Goal: Task Accomplishment & Management: Use online tool/utility

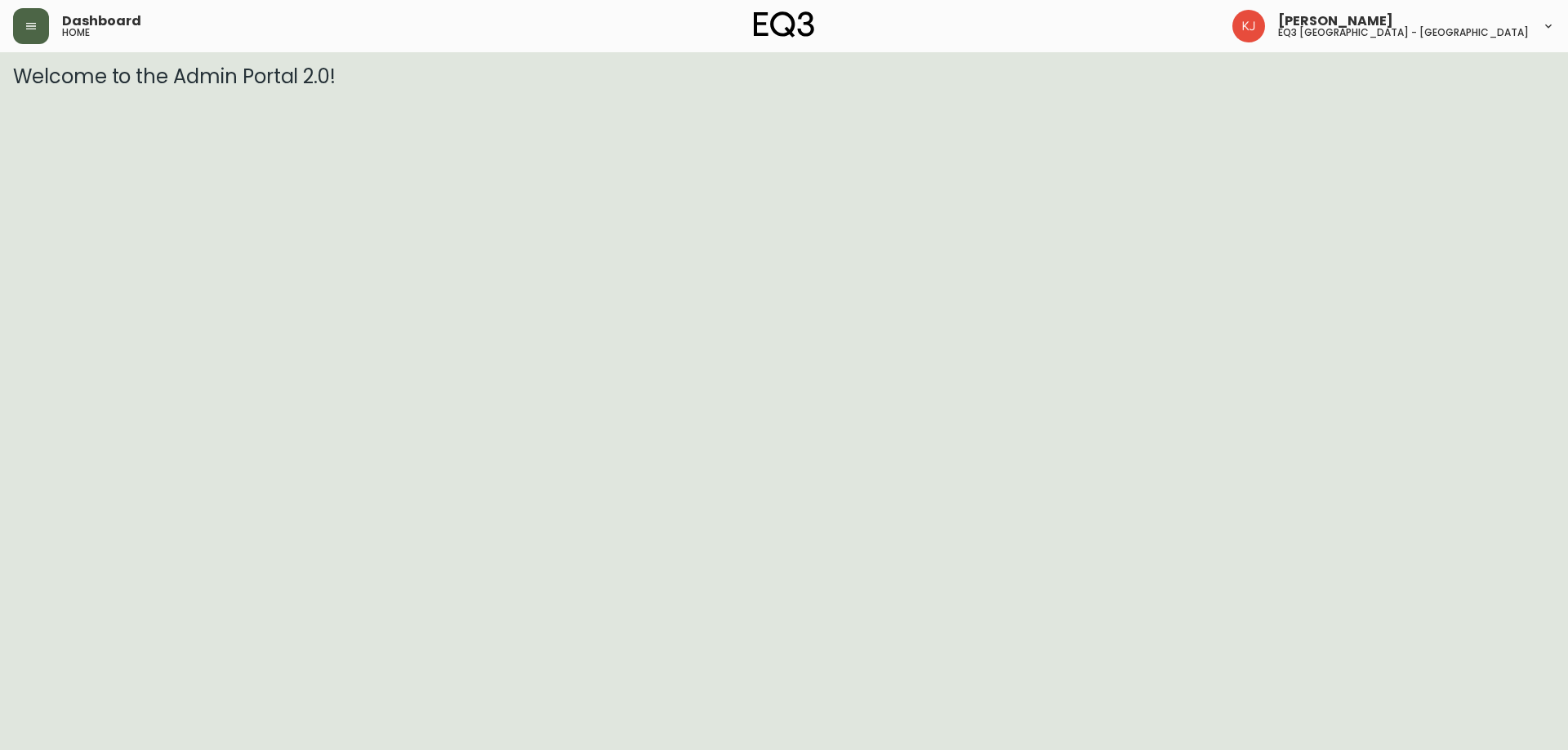
click at [45, 33] on button "button" at bounding box center [31, 26] width 36 height 36
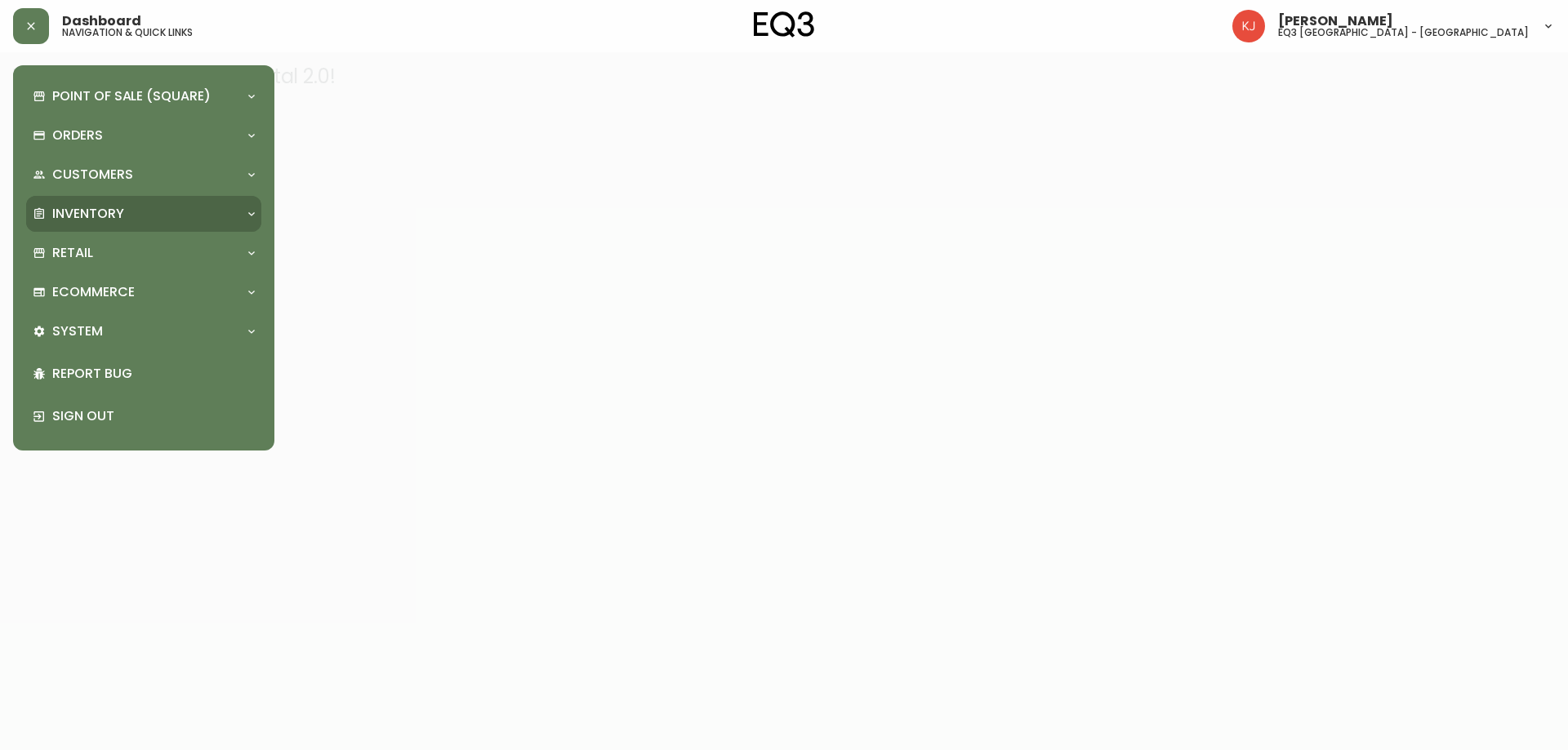
click at [123, 219] on p "Inventory" at bounding box center [88, 214] width 72 height 18
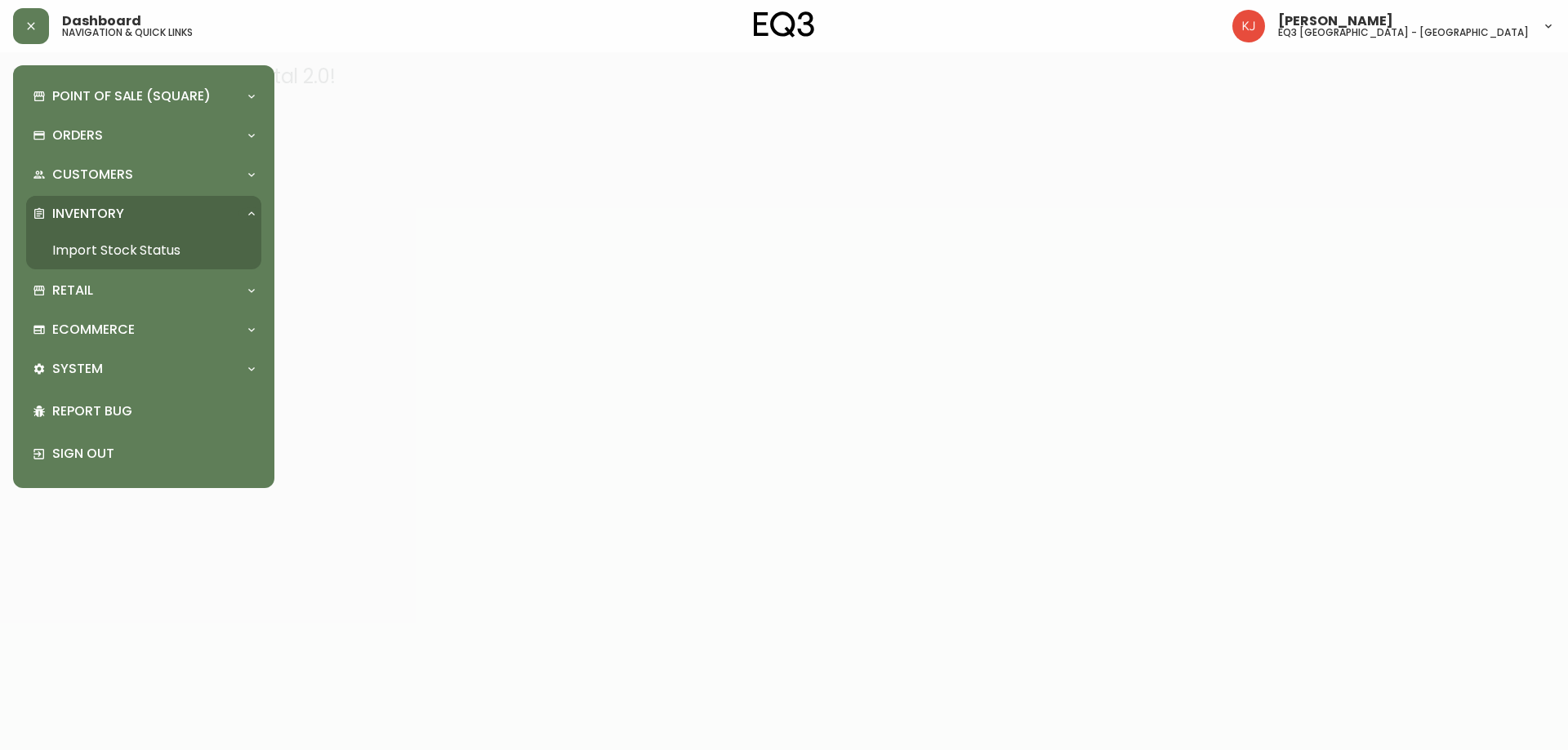
click at [109, 247] on link "Import Stock Status" at bounding box center [143, 251] width 235 height 38
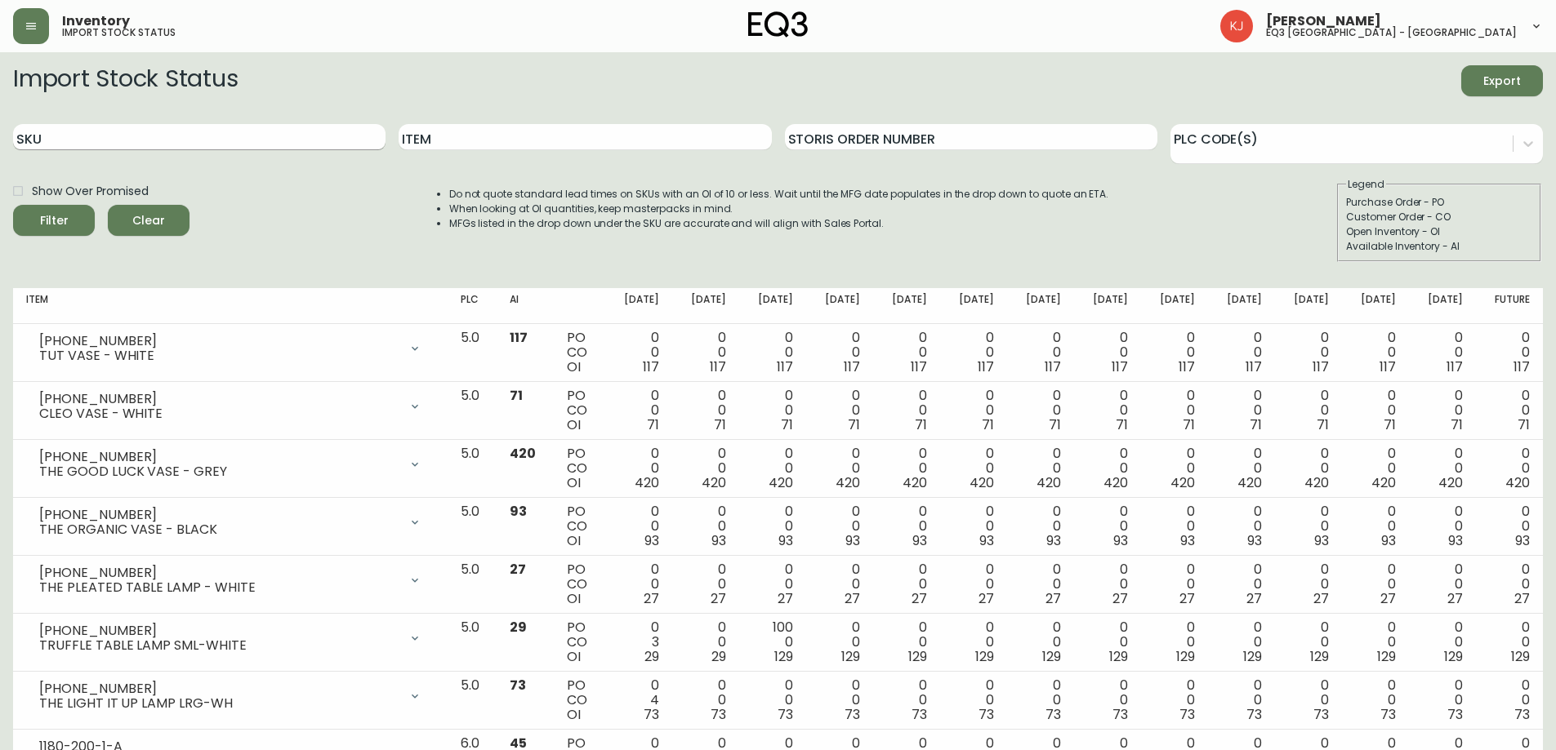
click at [176, 136] on input "SKU" at bounding box center [199, 137] width 372 height 26
type input "[PHONE_NUMBER]"
click at [13, 205] on button "Filter" at bounding box center [54, 220] width 82 height 31
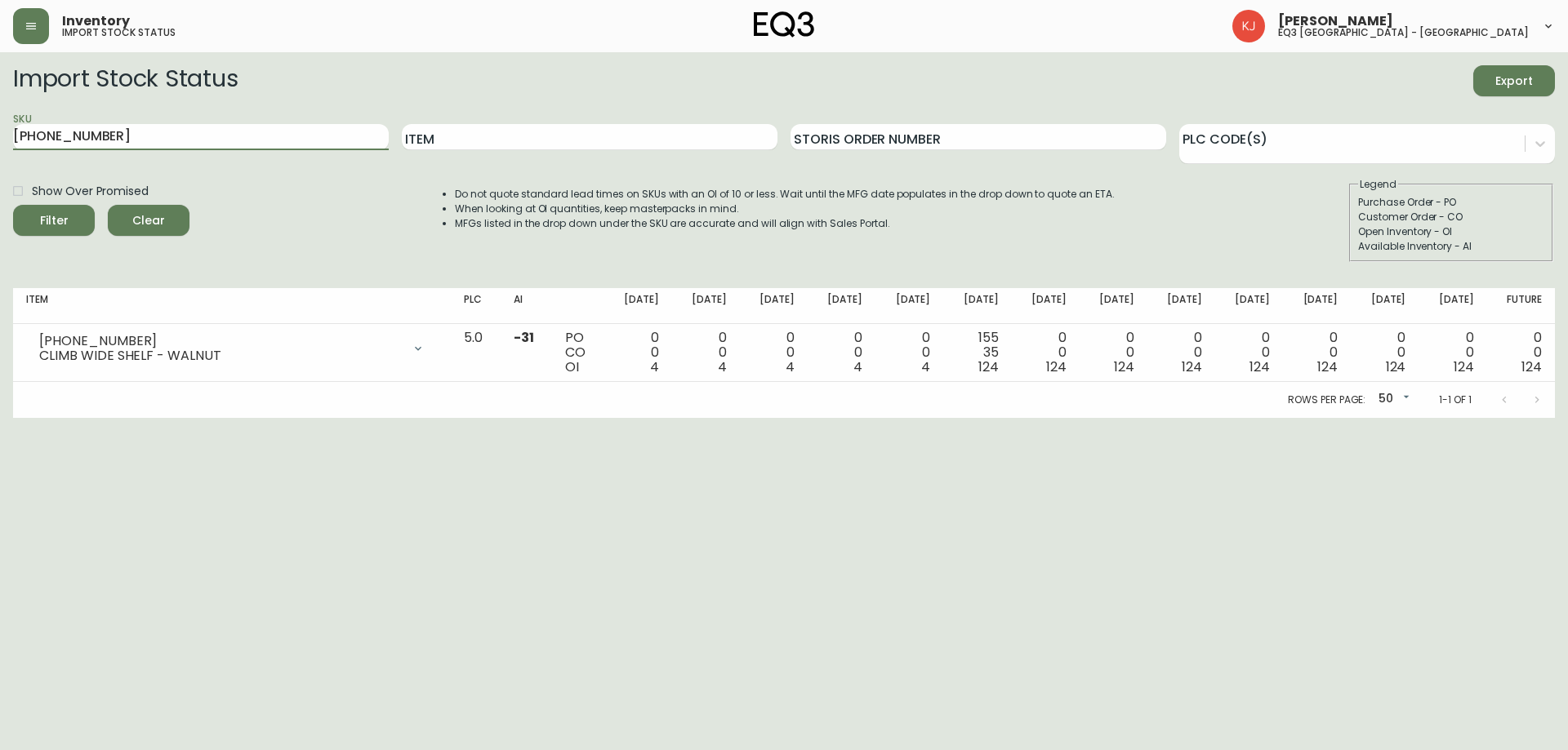
click at [13, 205] on button "Filter" at bounding box center [54, 220] width 82 height 31
